Goal: Find specific page/section: Find specific page/section

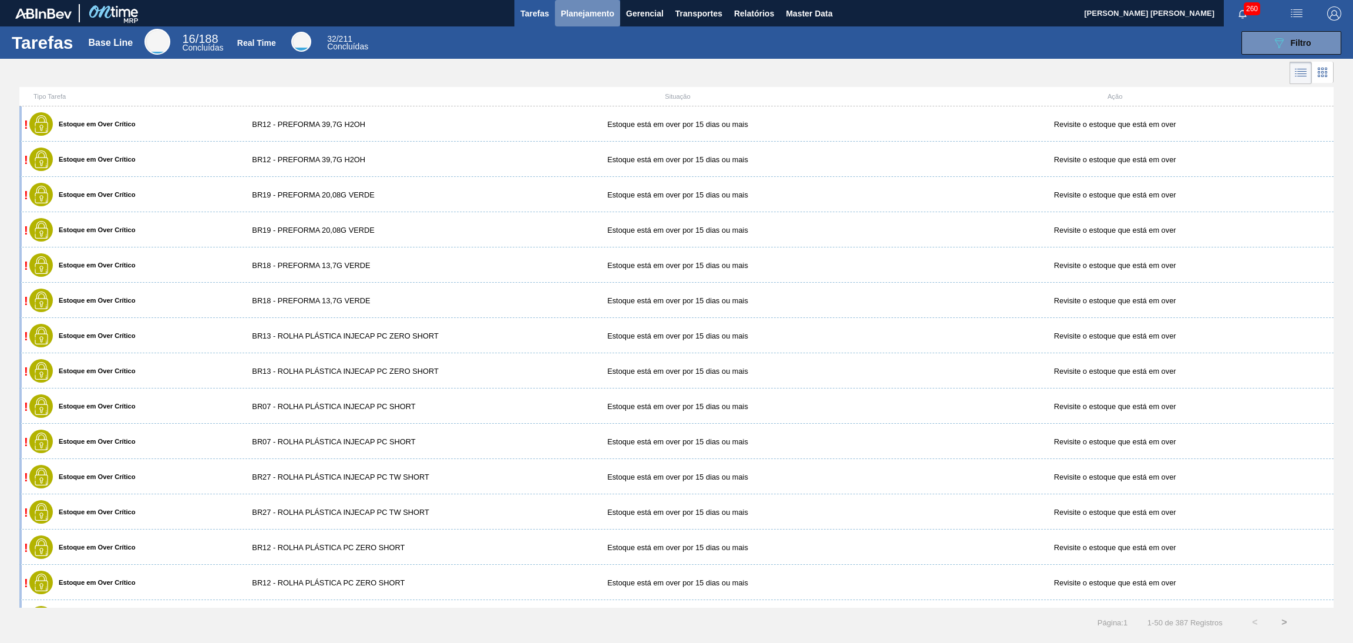
click at [597, 16] on span "Planejamento" at bounding box center [587, 13] width 53 height 14
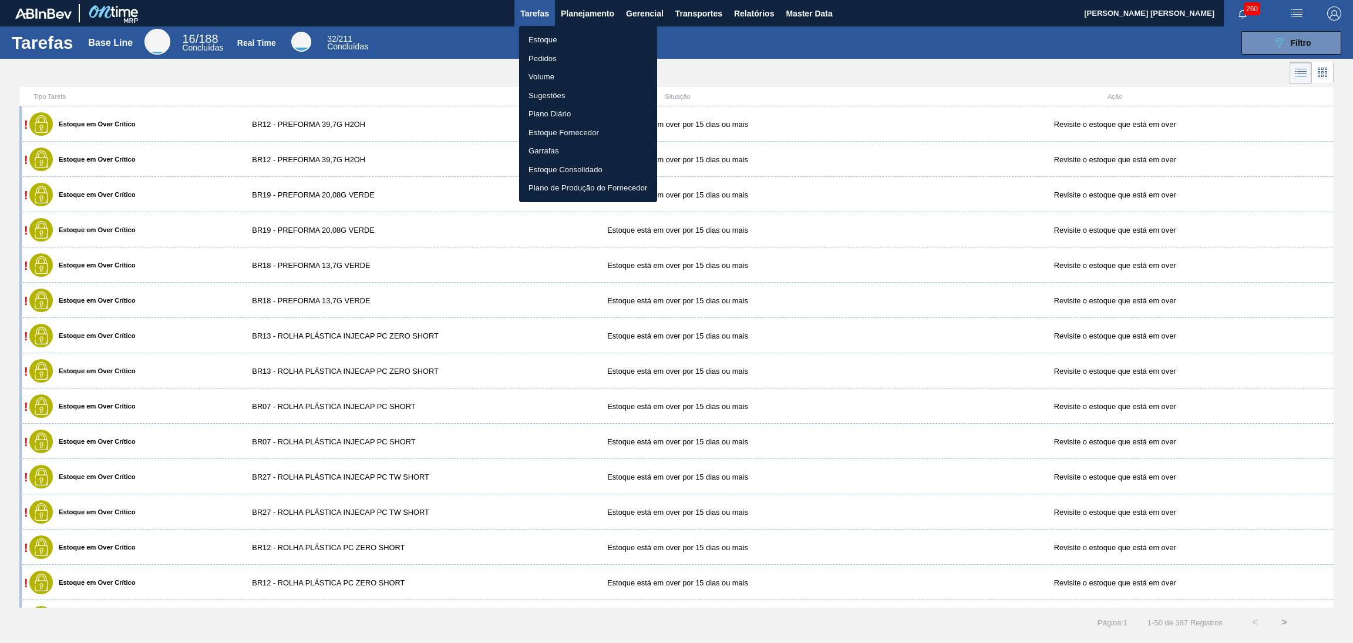
click at [555, 43] on li "Estoque" at bounding box center [588, 40] width 138 height 19
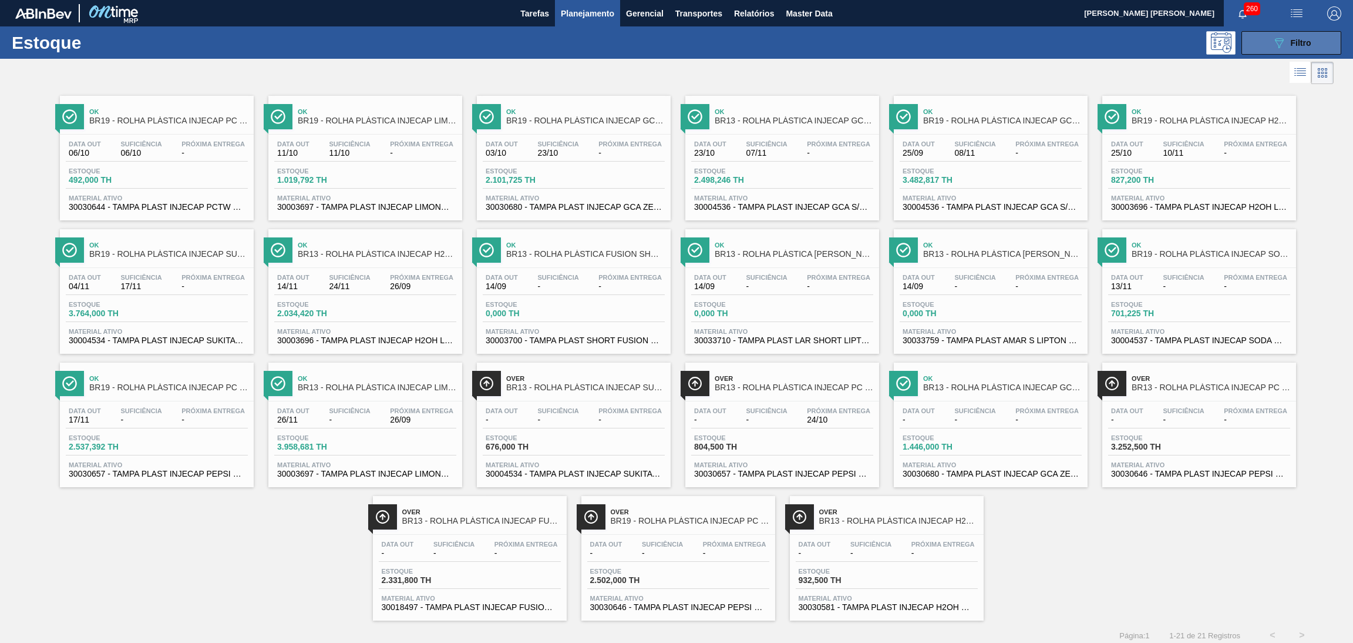
click at [1268, 39] on button "089F7B8B-B2A5-4AFE-B5C0-19BA573D28AC Filtro" at bounding box center [1292, 42] width 100 height 23
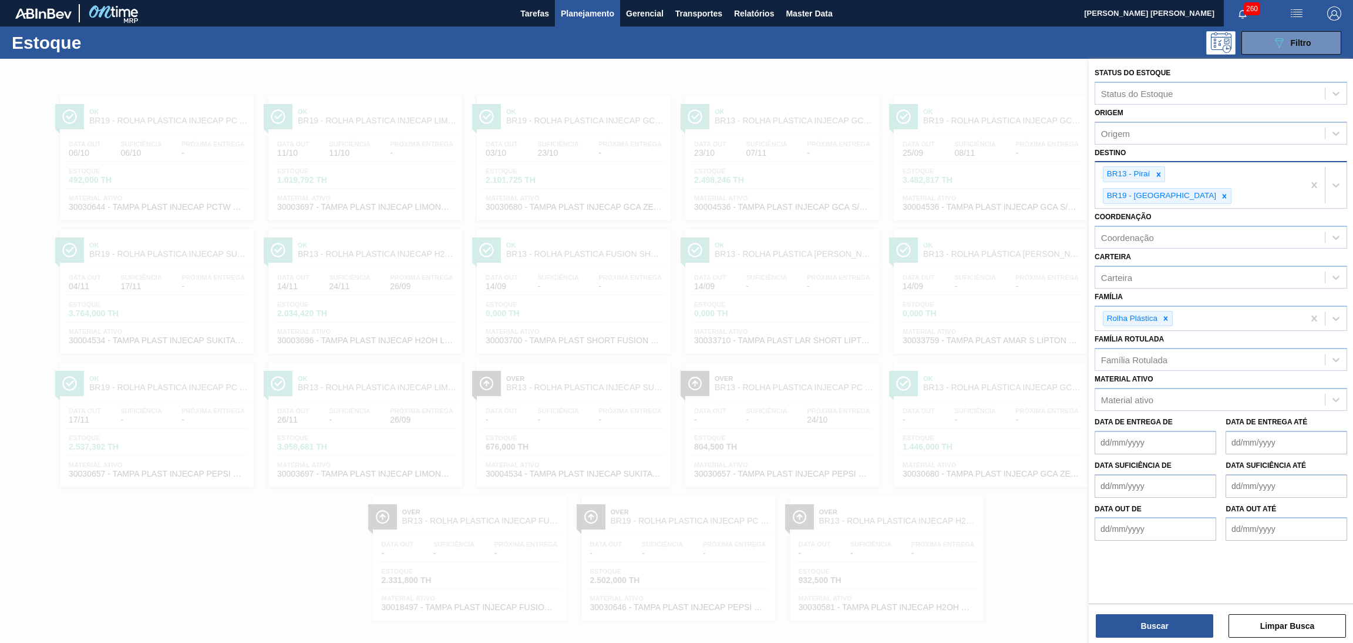
click at [1231, 189] on div at bounding box center [1224, 196] width 13 height 15
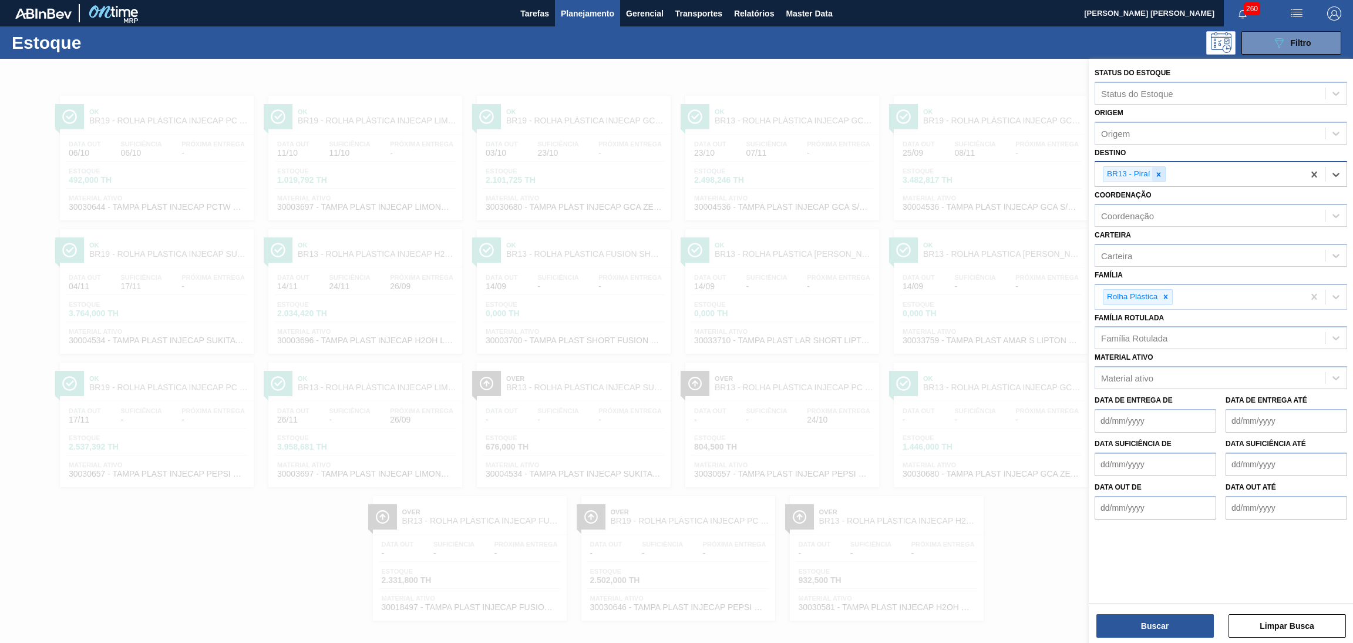
click at [1161, 174] on icon at bounding box center [1159, 174] width 8 height 8
type input "BR03"
